Goal: Transaction & Acquisition: Book appointment/travel/reservation

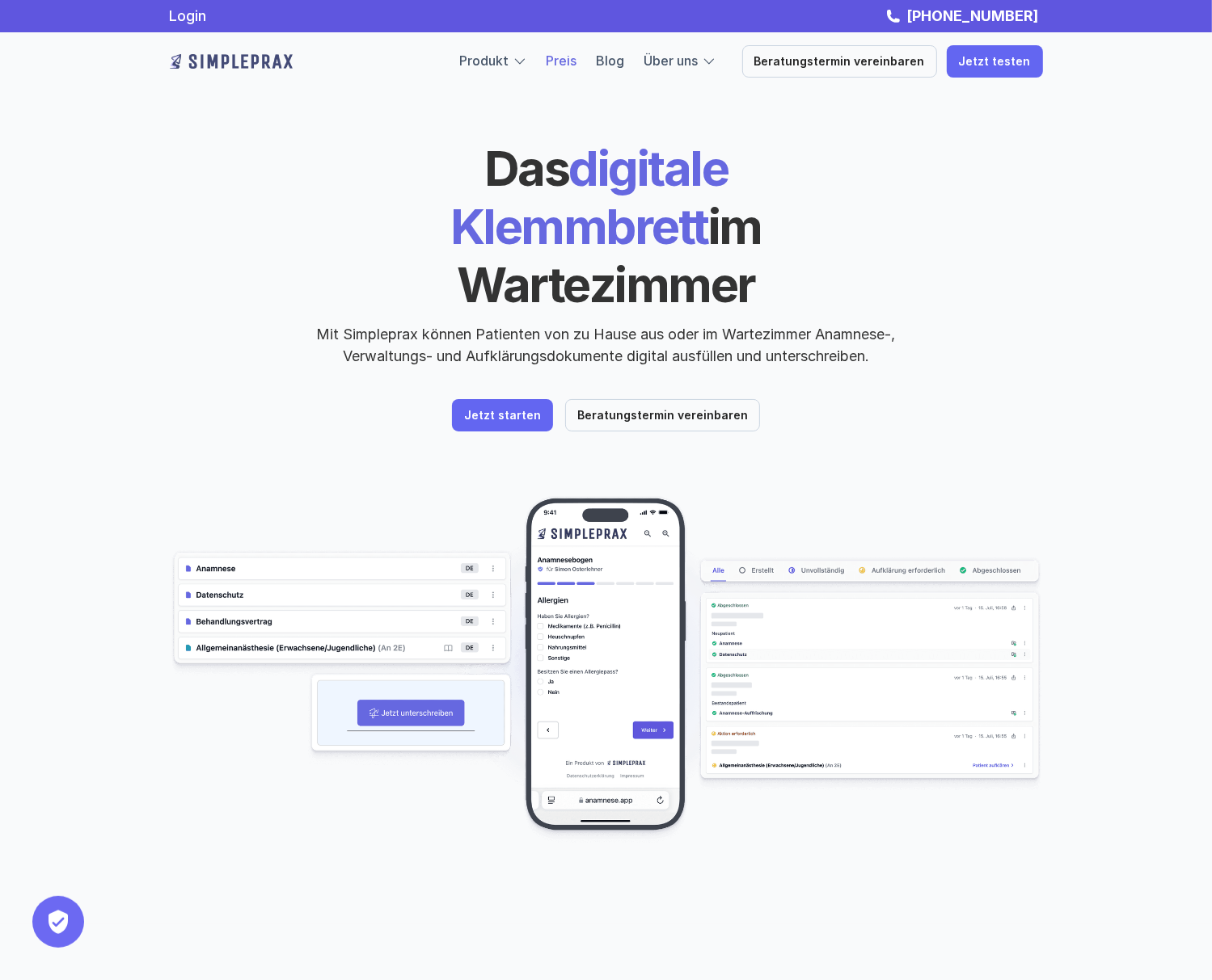
click at [577, 66] on link "Preis" at bounding box center [562, 60] width 31 height 16
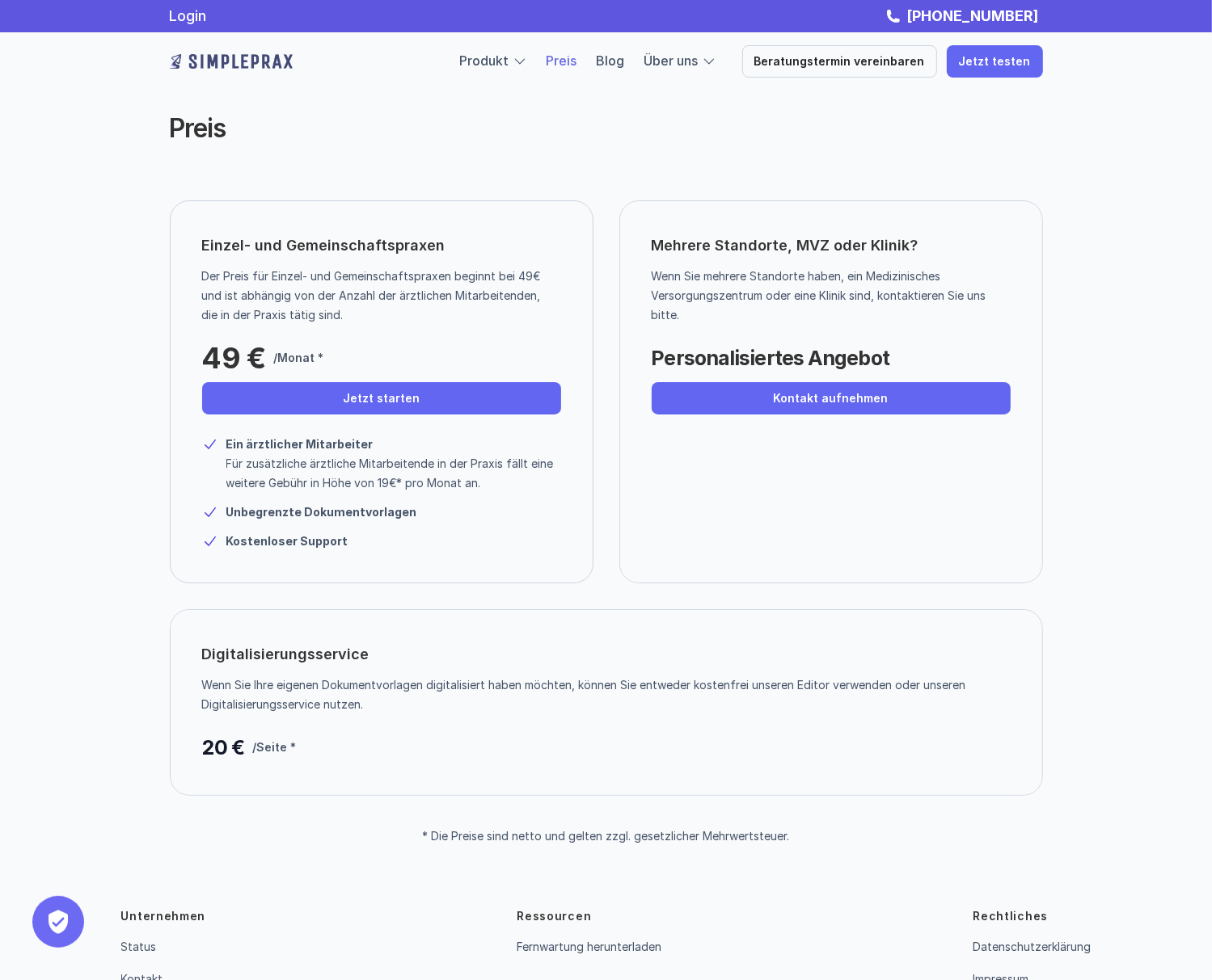
click at [599, 526] on div "Einzel- und Gemeinschaftspraxen Der Preis für Einzel- und Gemeinschaftspraxen b…" at bounding box center [606, 391] width 873 height 383
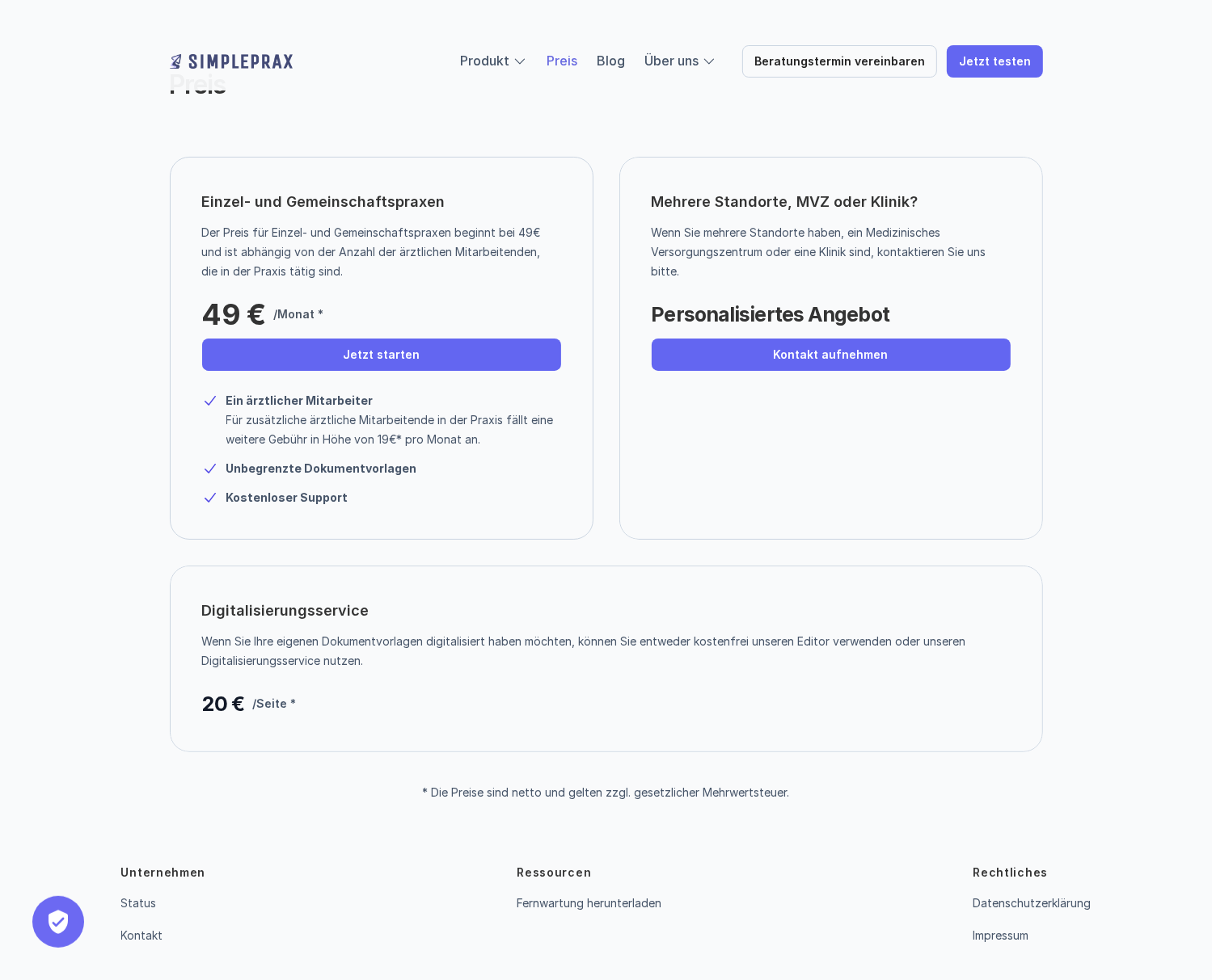
scroll to position [94, 0]
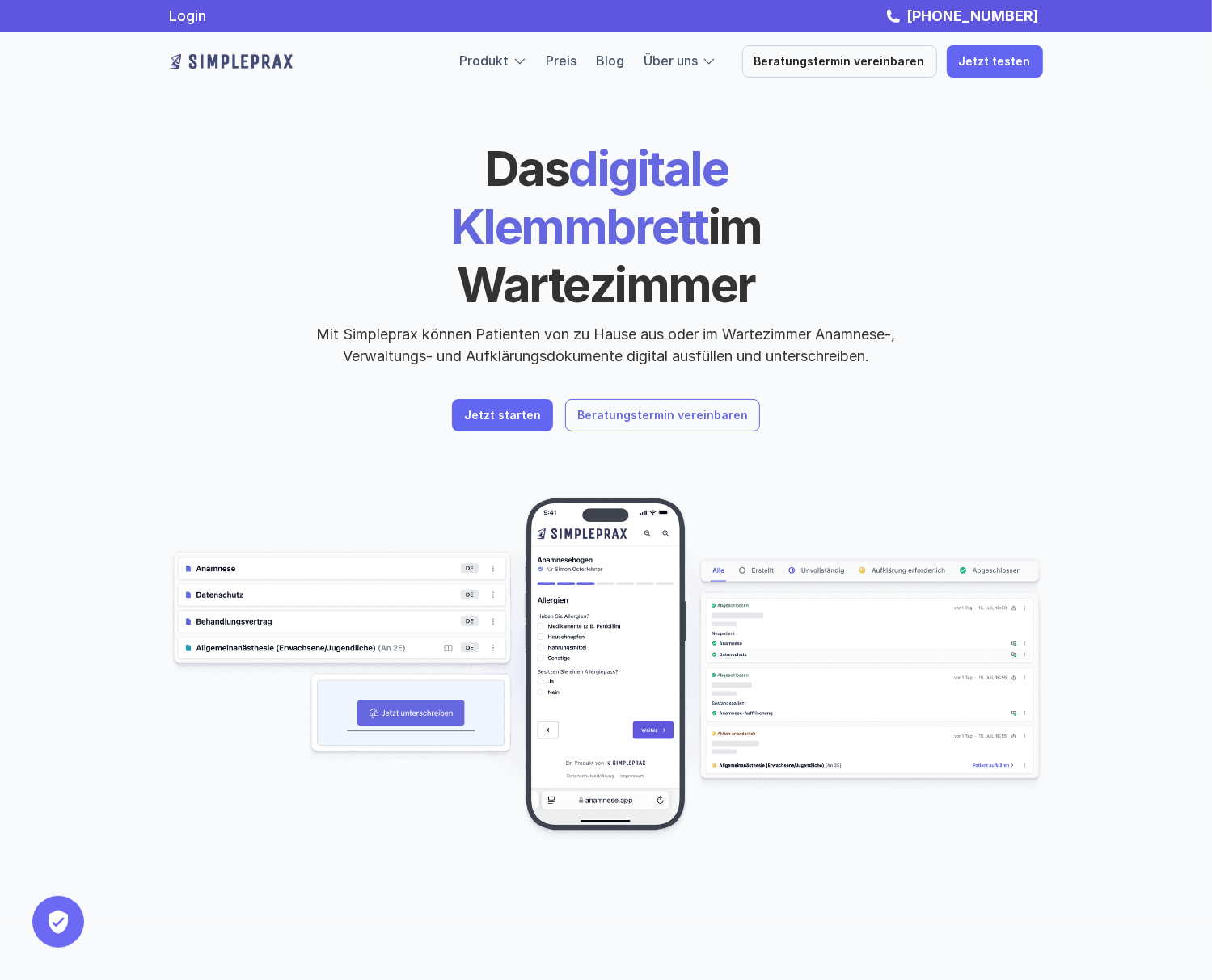
click at [630, 409] on p "Beratungstermin vereinbaren" at bounding box center [662, 416] width 171 height 13
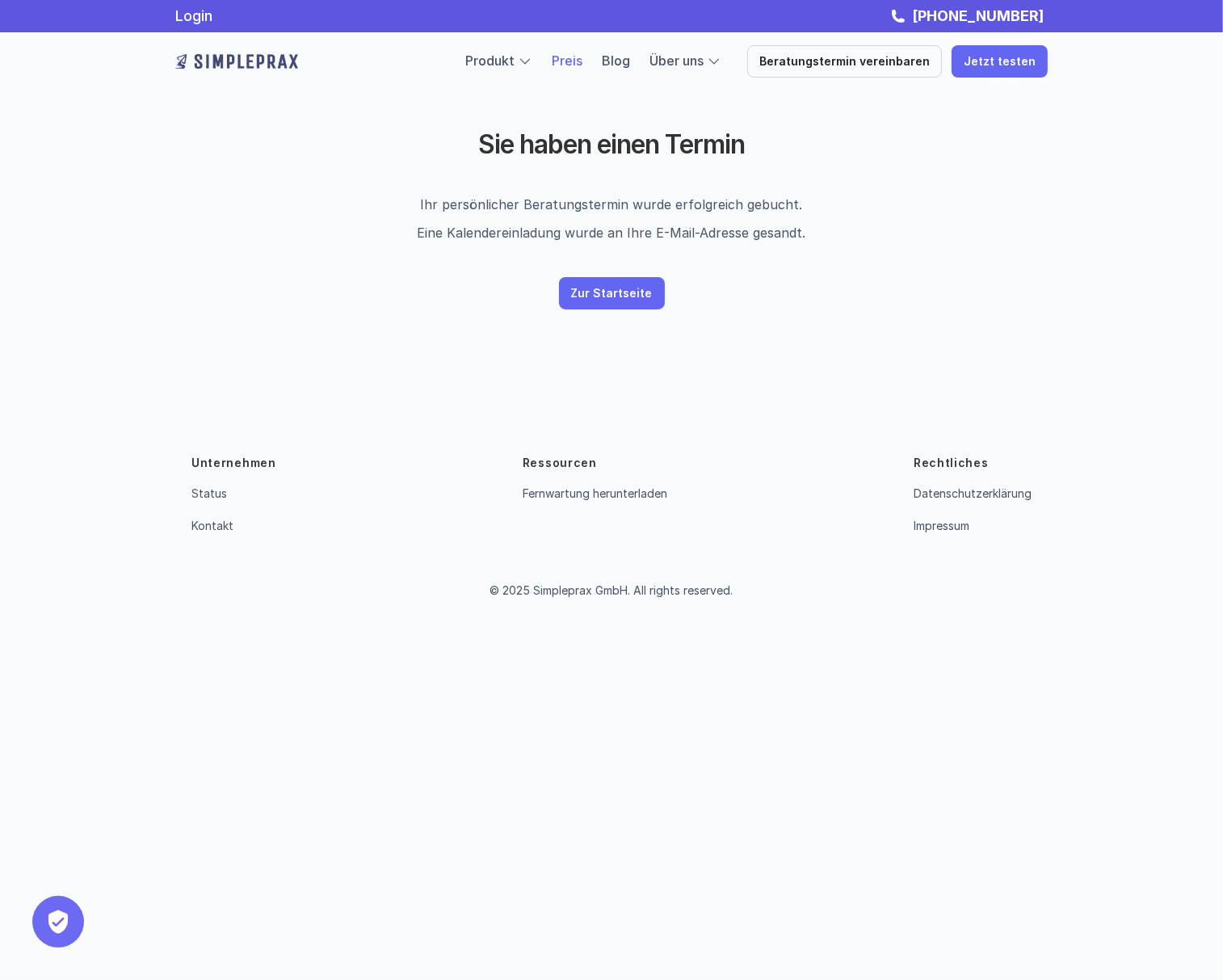
click at [582, 65] on link "Preis" at bounding box center [567, 60] width 31 height 16
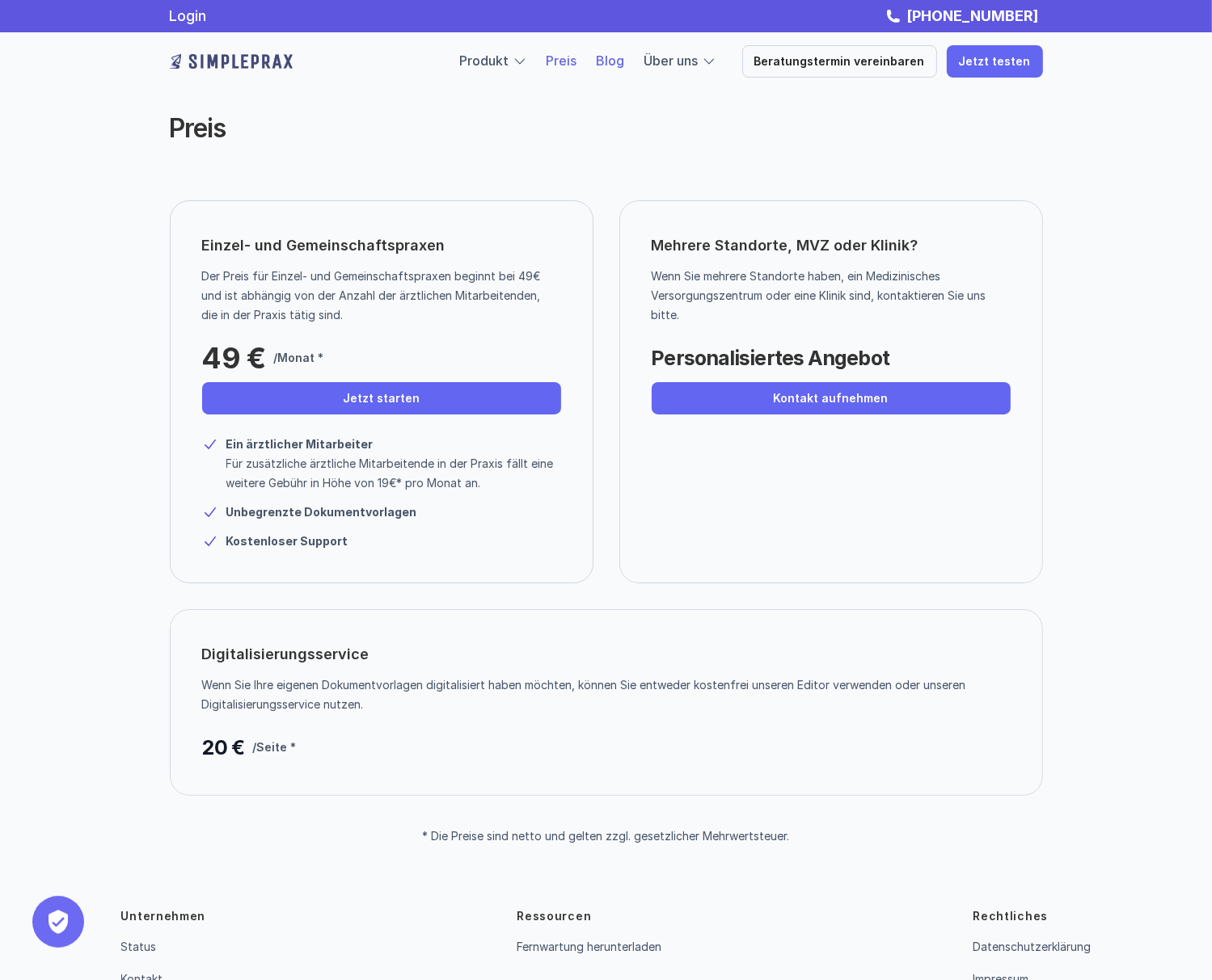
click at [625, 65] on link "Blog" at bounding box center [611, 60] width 29 height 16
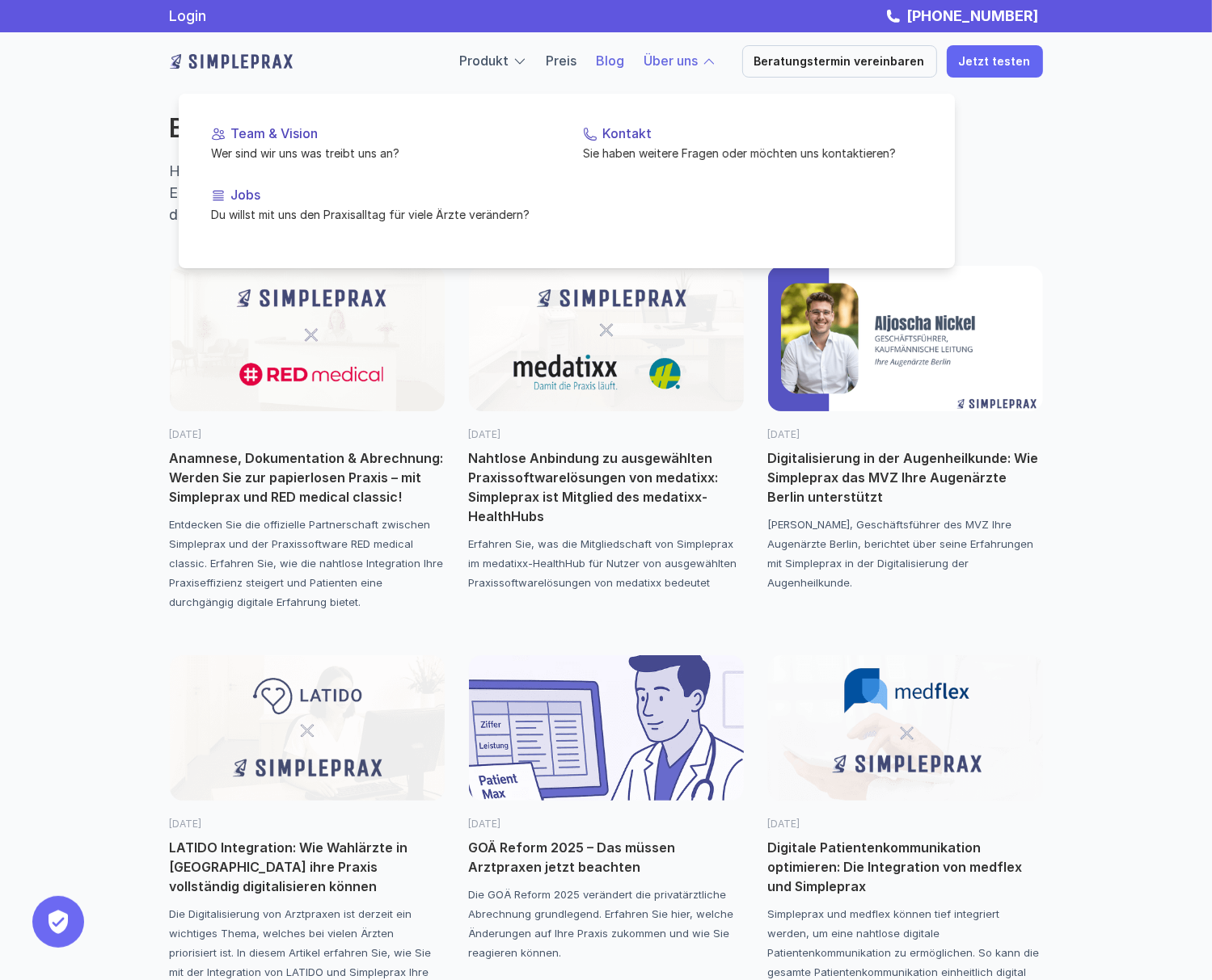
click at [695, 64] on link "Über uns" at bounding box center [671, 60] width 54 height 16
click at [659, 220] on div "Team & Vision Wer sind wir uns was treibt uns an? Kontakt Sie haben weitere Fra…" at bounding box center [566, 180] width 776 height 175
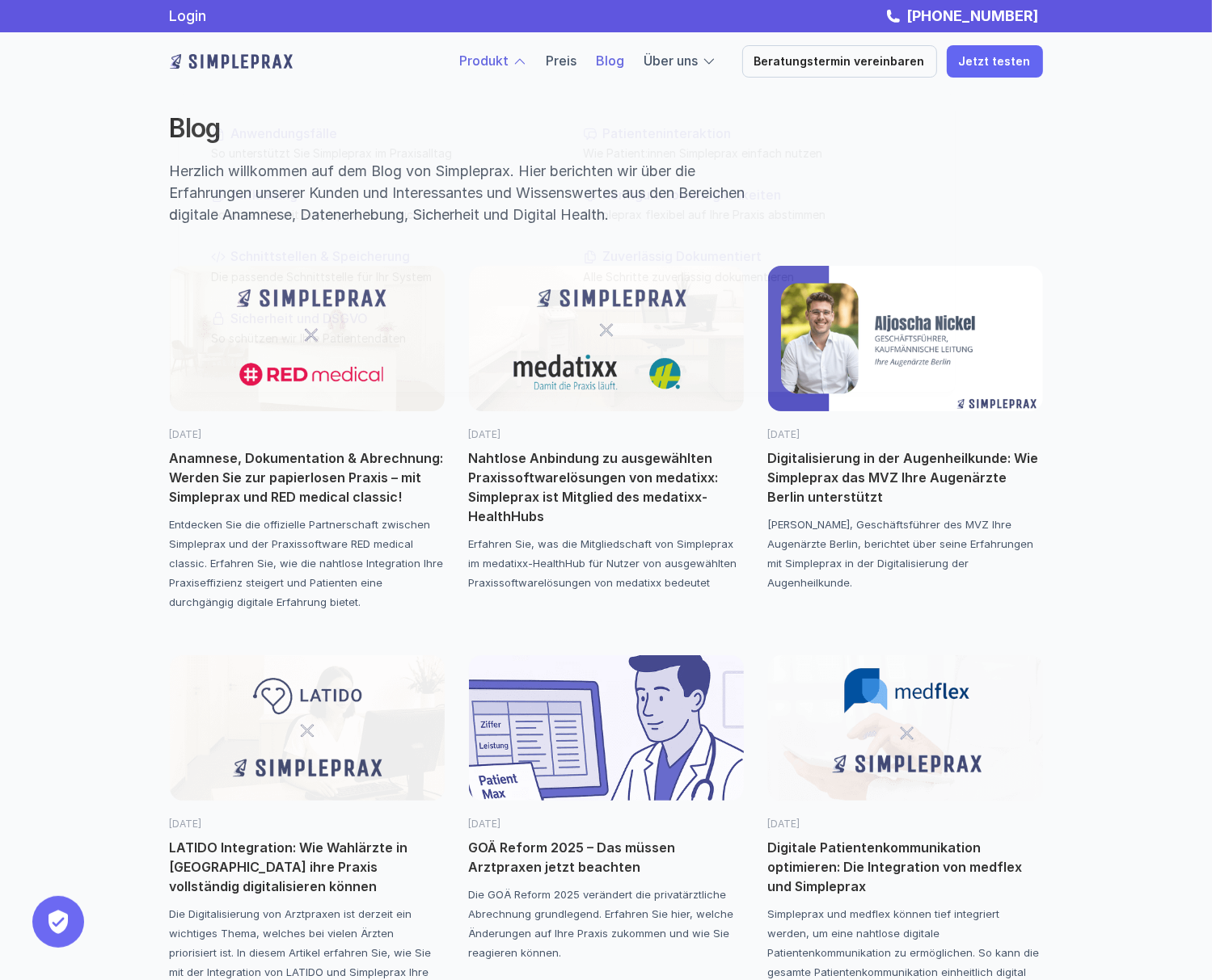
click at [501, 65] on link "Produkt" at bounding box center [485, 60] width 50 height 16
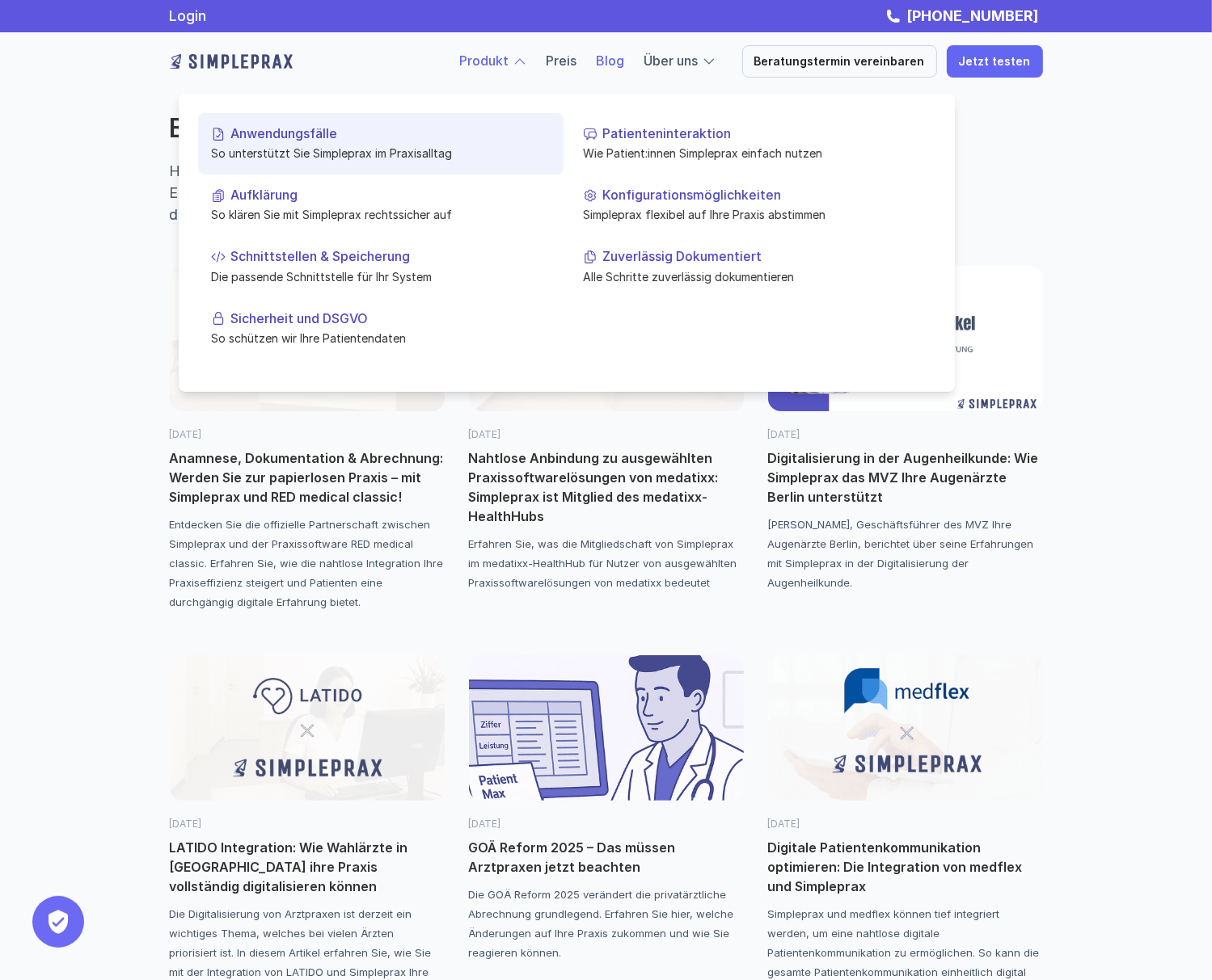
click at [254, 137] on p "Anwendungsfälle" at bounding box center [389, 134] width 320 height 15
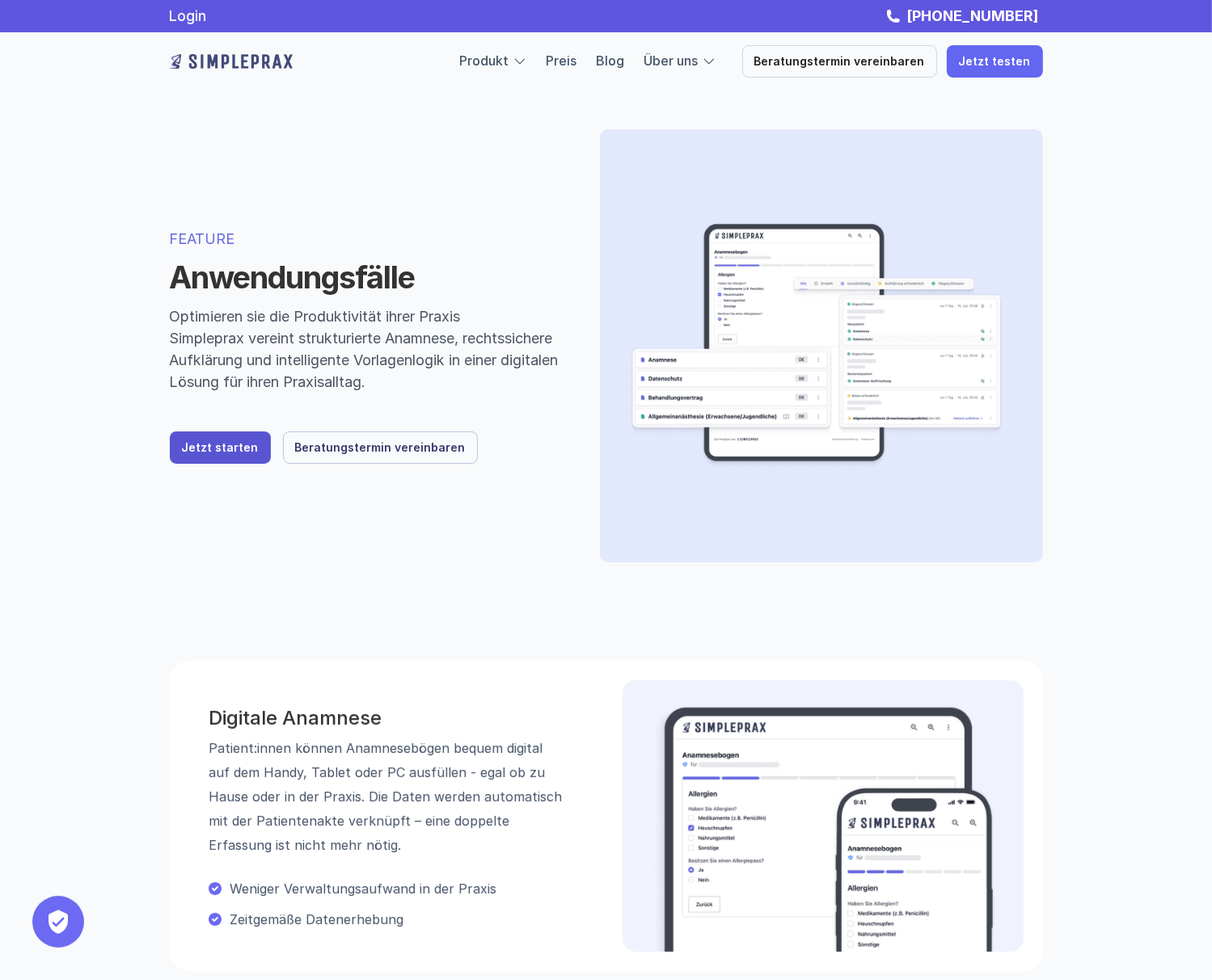
click at [218, 456] on link "Jetzt starten" at bounding box center [220, 448] width 101 height 32
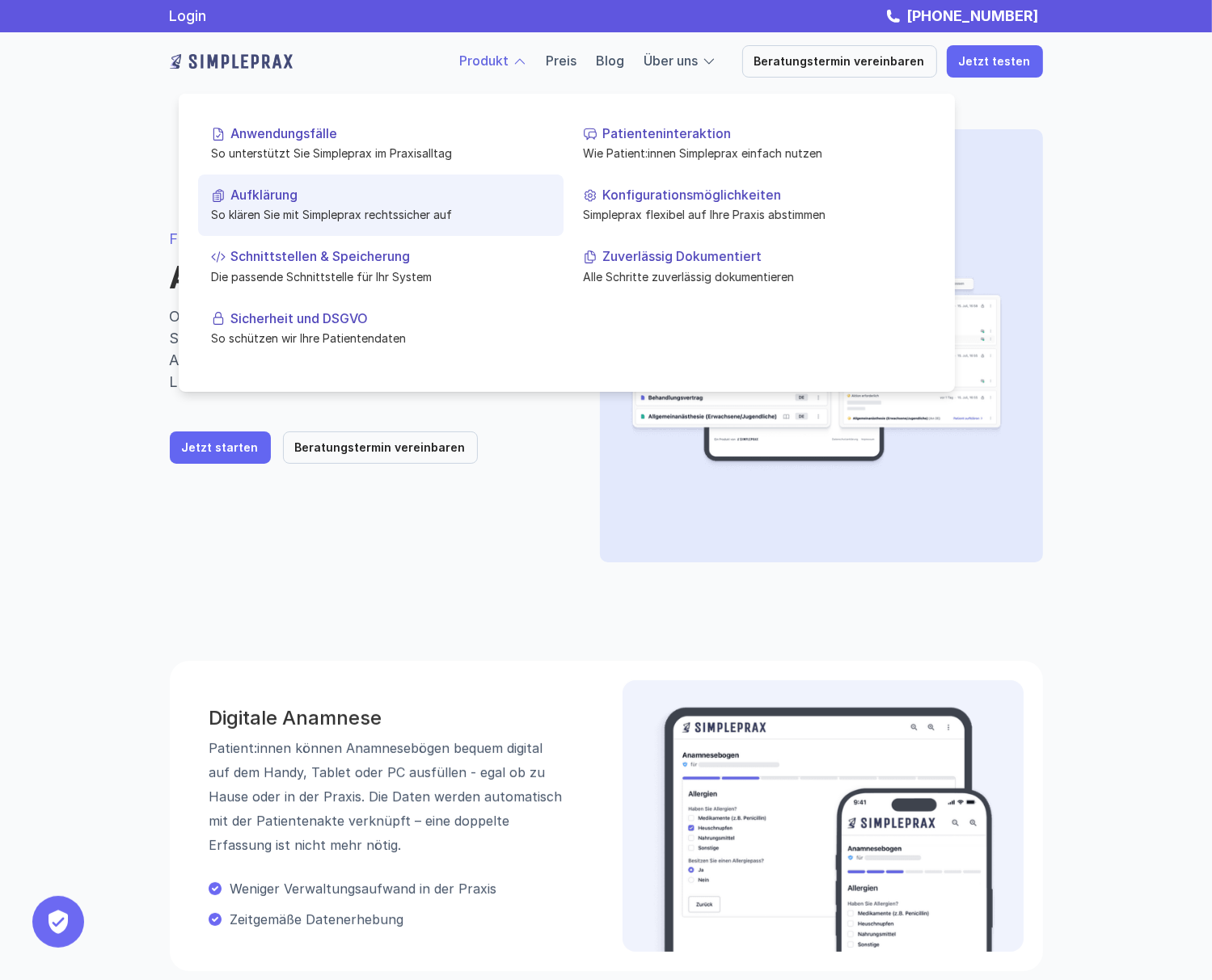
click at [264, 192] on p "Aufklärung" at bounding box center [389, 195] width 320 height 15
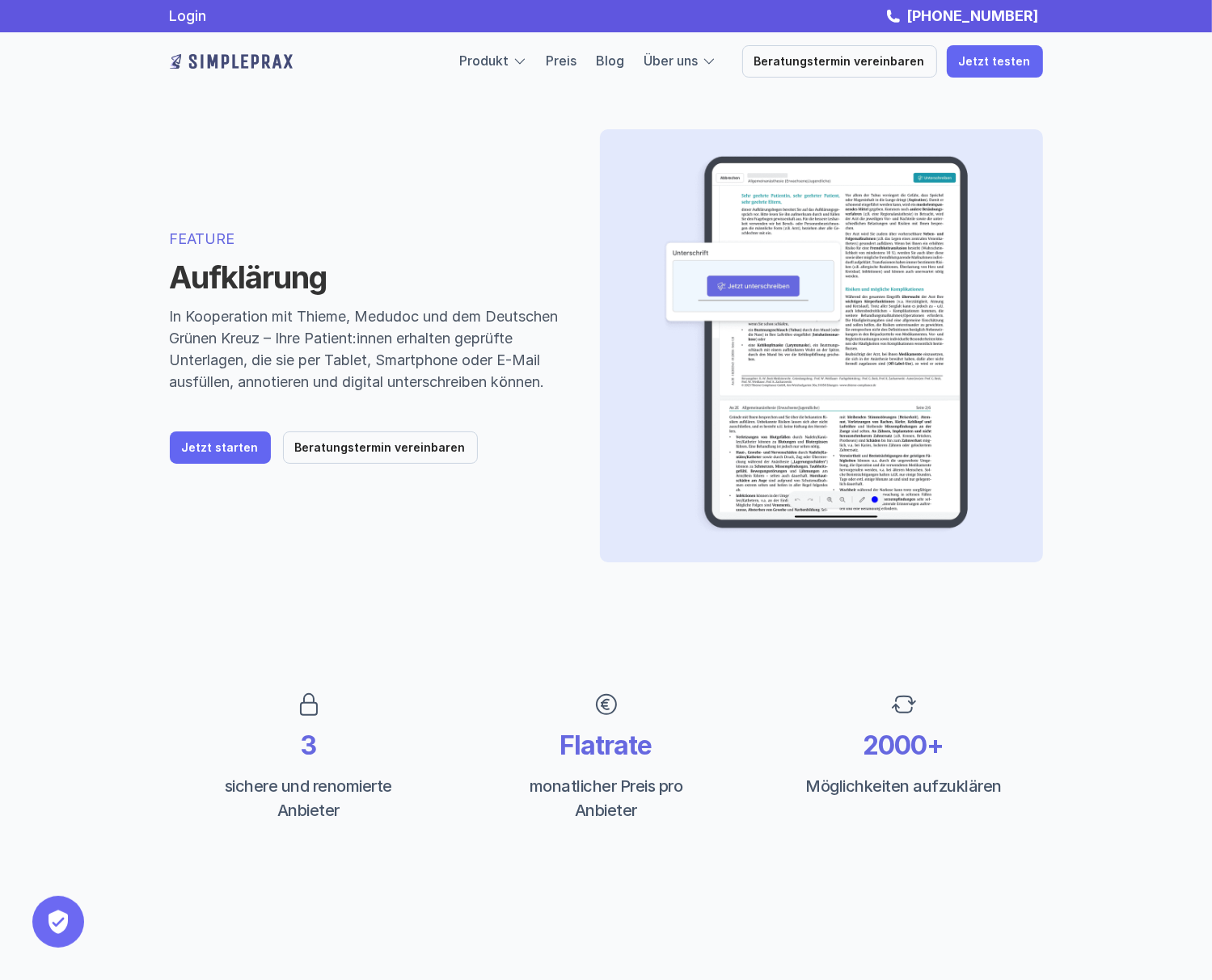
click at [868, 282] on img at bounding box center [816, 346] width 380 height 382
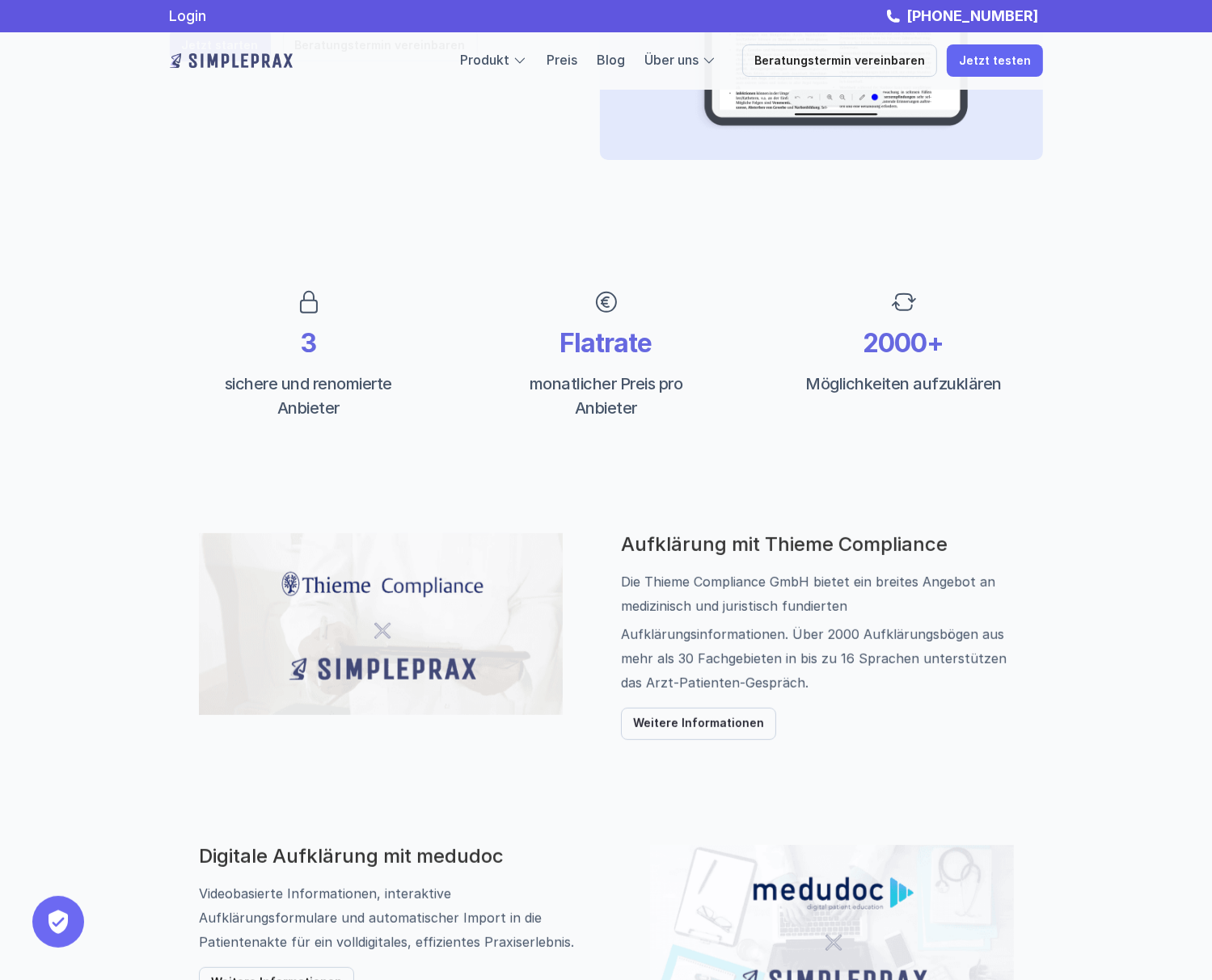
scroll to position [240, 0]
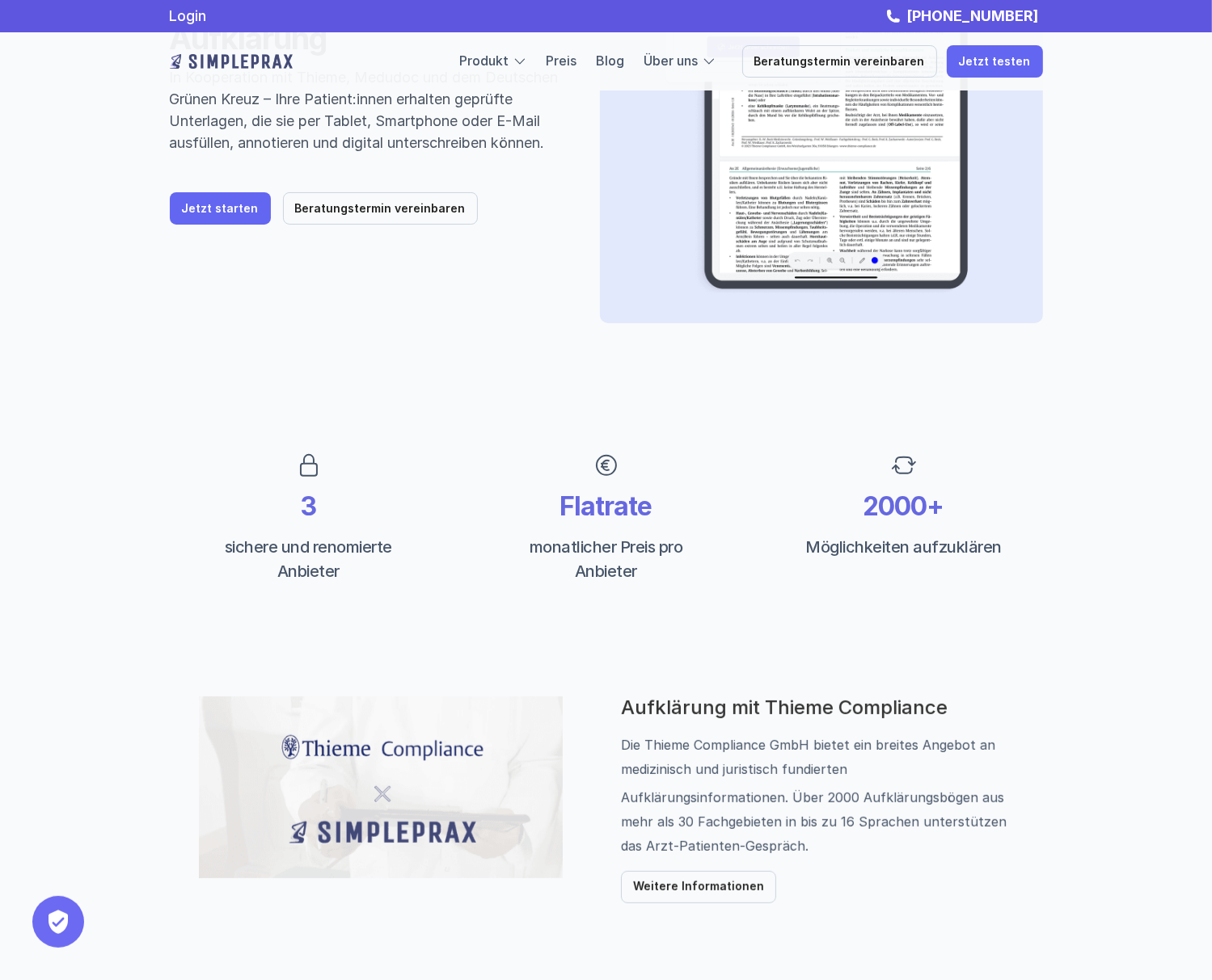
click at [905, 89] on div "Produkt Preis Blog Über uns Beratungstermin vereinbaren Jetzt testen" at bounding box center [606, 61] width 970 height 58
